Goal: Task Accomplishment & Management: Manage account settings

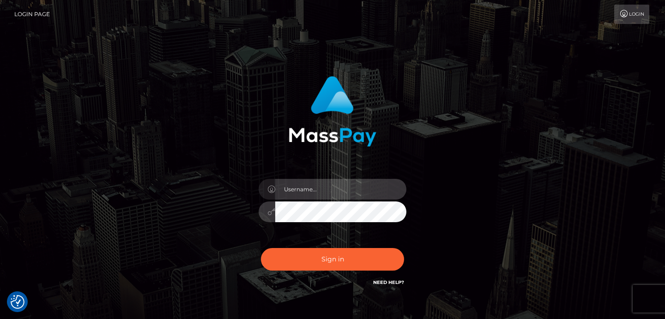
type input "[EMAIL_ADDRESS][DOMAIN_NAME]"
click at [337, 178] on div "[EMAIL_ADDRESS][DOMAIN_NAME]" at bounding box center [333, 207] width 162 height 71
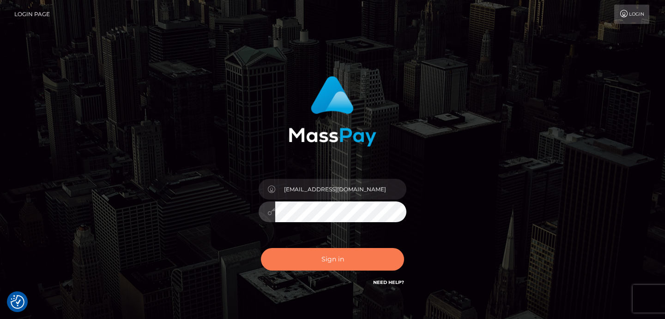
click at [286, 259] on button "Sign in" at bounding box center [332, 259] width 143 height 23
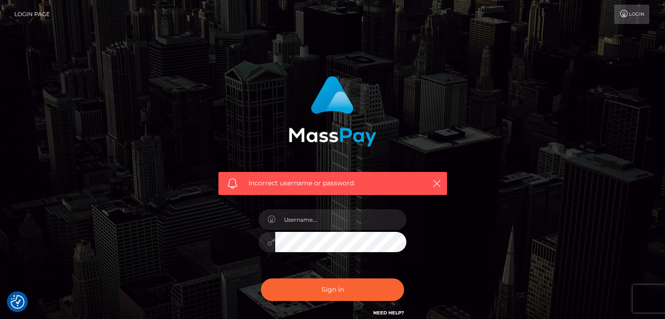
scroll to position [84, 0]
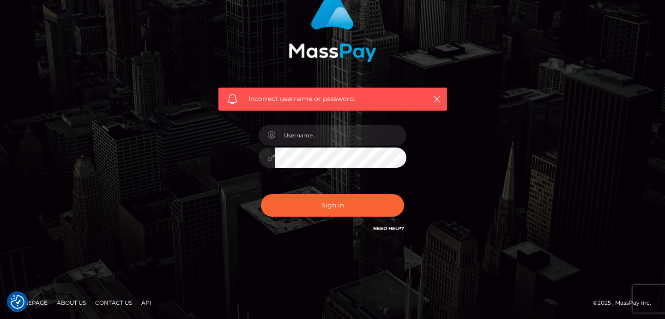
click at [388, 228] on link "Need Help?" at bounding box center [388, 229] width 31 height 6
click at [382, 229] on link "Need Help?" at bounding box center [388, 229] width 31 height 6
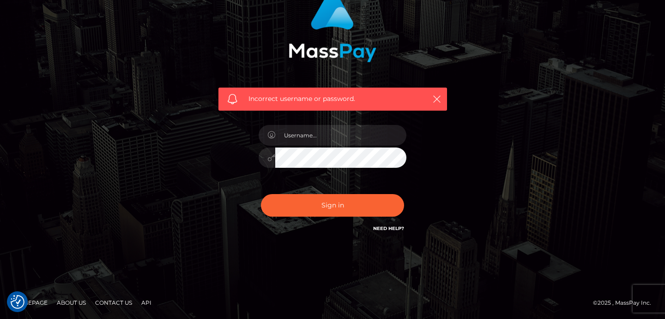
click at [382, 229] on link "Need Help?" at bounding box center [388, 229] width 31 height 6
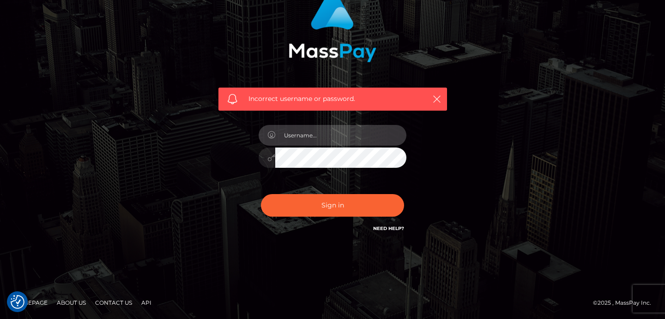
click at [332, 137] on input "text" at bounding box center [340, 135] width 131 height 21
type input "[EMAIL_ADDRESS][DOMAIN_NAME]"
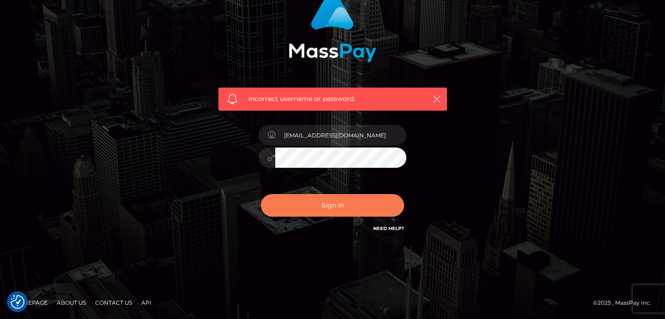
click at [277, 206] on button "Sign in" at bounding box center [332, 205] width 143 height 23
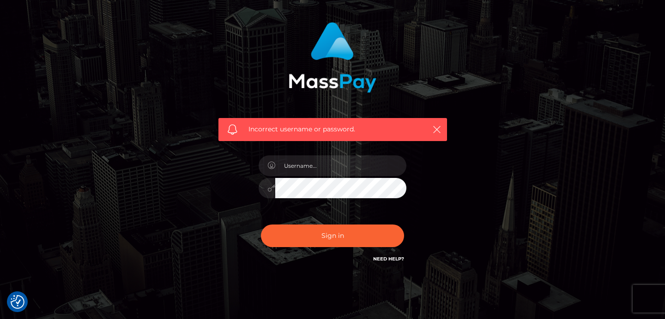
scroll to position [84, 0]
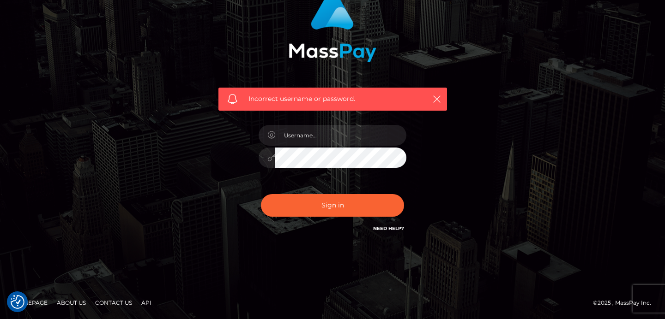
click at [395, 227] on link "Need Help?" at bounding box center [388, 229] width 31 height 6
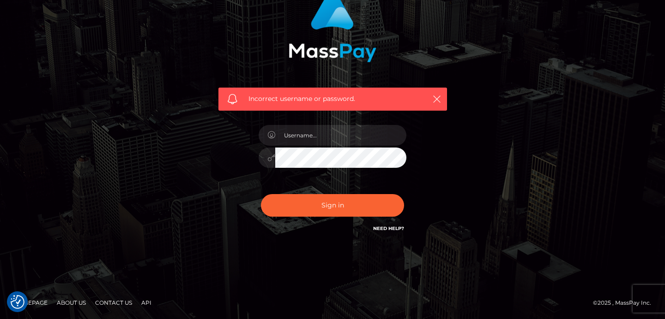
click at [395, 227] on link "Need Help?" at bounding box center [388, 229] width 31 height 6
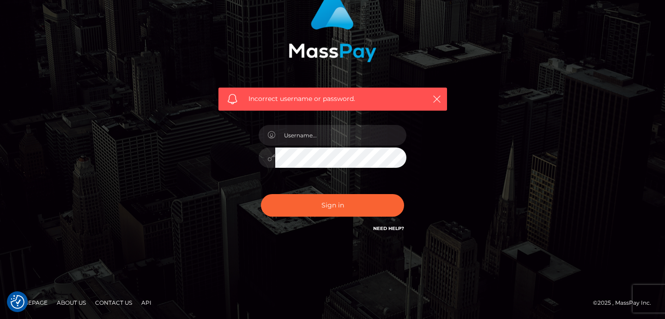
click at [395, 227] on link "Need Help?" at bounding box center [388, 229] width 31 height 6
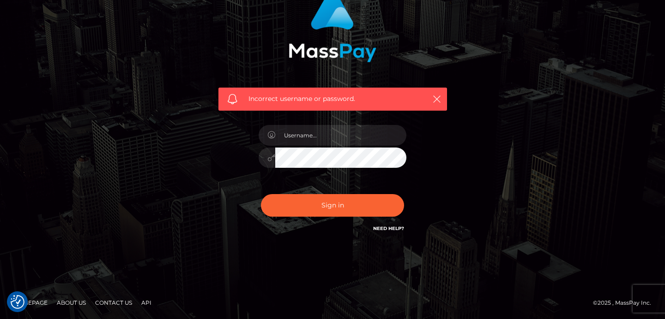
click at [395, 227] on link "Need Help?" at bounding box center [388, 229] width 31 height 6
click at [378, 228] on link "Need Help?" at bounding box center [388, 229] width 31 height 6
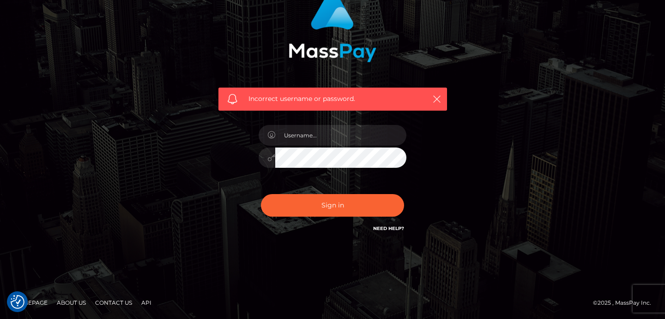
click at [378, 228] on link "Need Help?" at bounding box center [388, 229] width 31 height 6
